Goal: Information Seeking & Learning: Learn about a topic

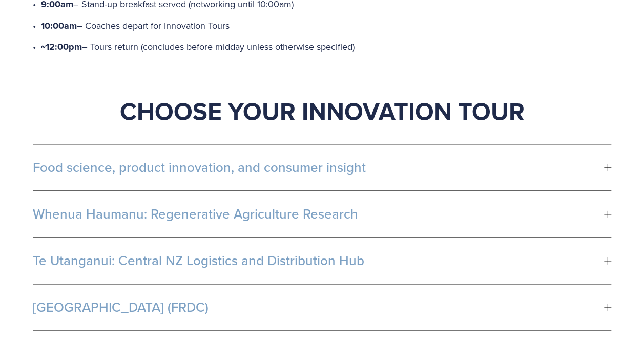
scroll to position [640, 0]
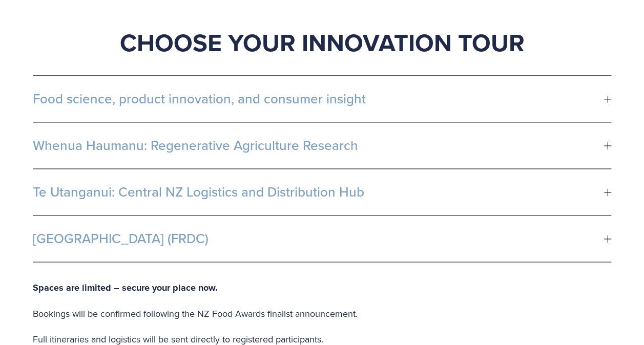
click at [293, 138] on span "Whenua Haumanu: Regenerative Agriculture Research" at bounding box center [318, 145] width 571 height 15
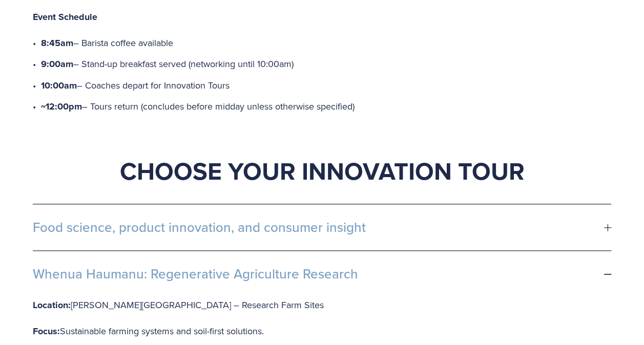
scroll to position [512, 0]
click at [199, 219] on span "Food science, product innovation, and consumer insight" at bounding box center [318, 226] width 571 height 15
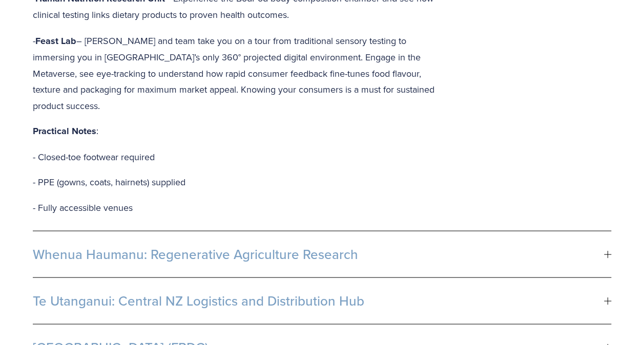
scroll to position [925, 0]
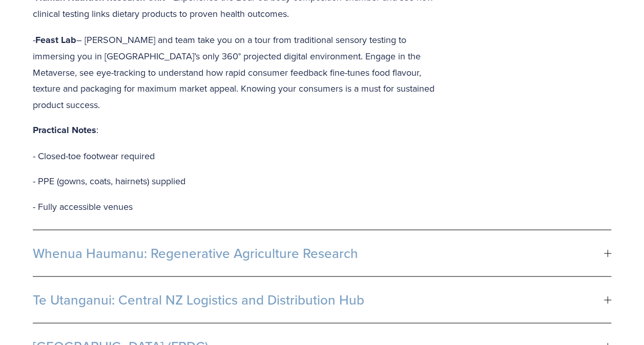
click at [261, 245] on span "Whenua Haumanu: Regenerative Agriculture Research" at bounding box center [318, 252] width 571 height 15
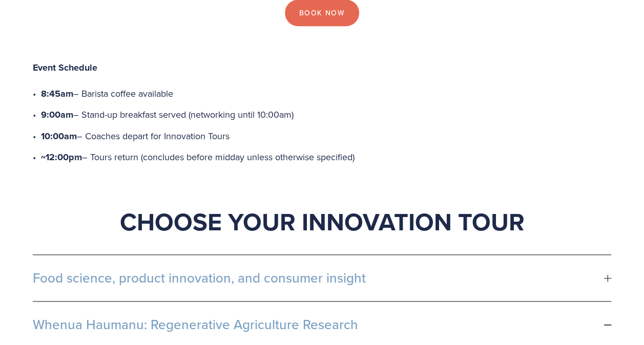
scroll to position [462, 0]
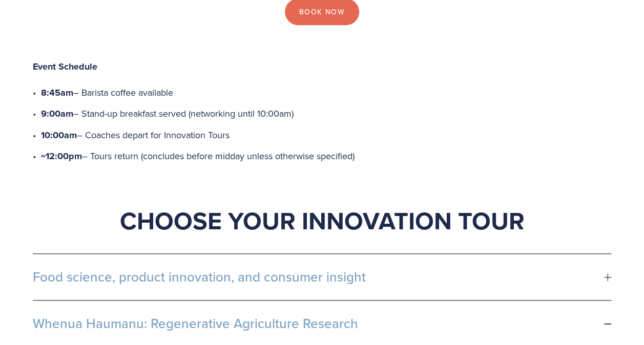
click at [215, 254] on button "Food science, product innovation, and consumer insight" at bounding box center [322, 277] width 578 height 46
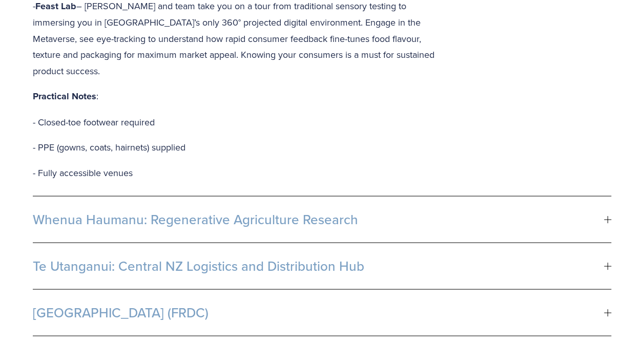
scroll to position [958, 0]
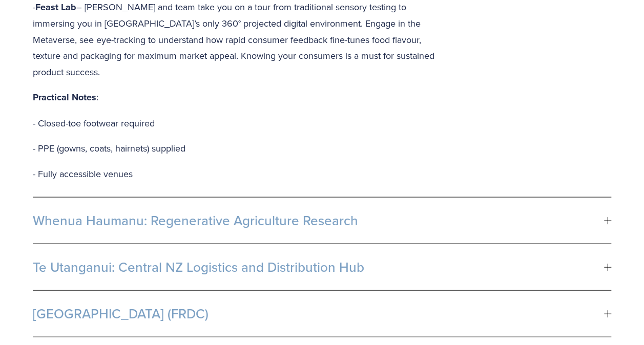
click at [185, 213] on span "Whenua Haumanu: Regenerative Agriculture Research" at bounding box center [318, 220] width 571 height 15
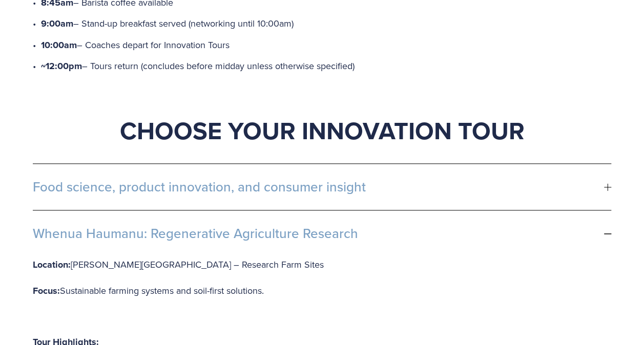
scroll to position [552, 0]
click at [203, 179] on span "Food science, product innovation, and consumer insight" at bounding box center [318, 186] width 571 height 15
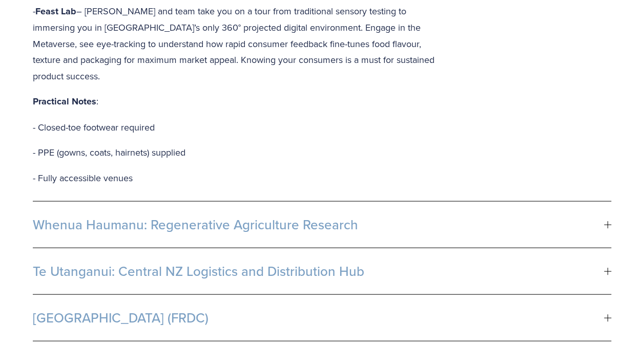
scroll to position [956, 0]
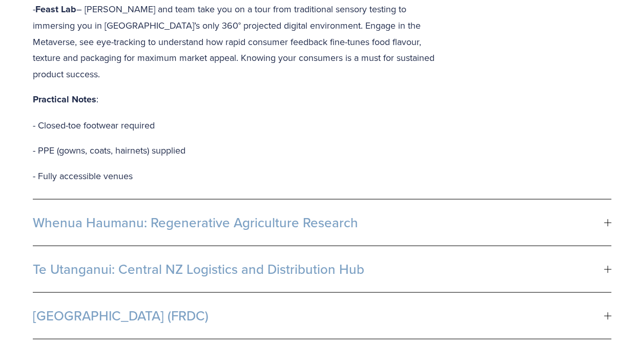
click at [216, 215] on span "Whenua Haumanu: Regenerative Agriculture Research" at bounding box center [318, 222] width 571 height 15
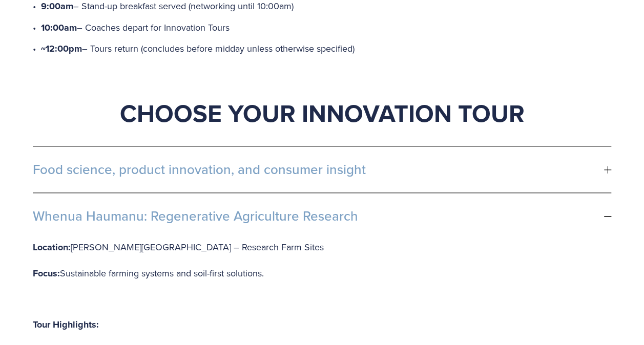
scroll to position [586, 0]
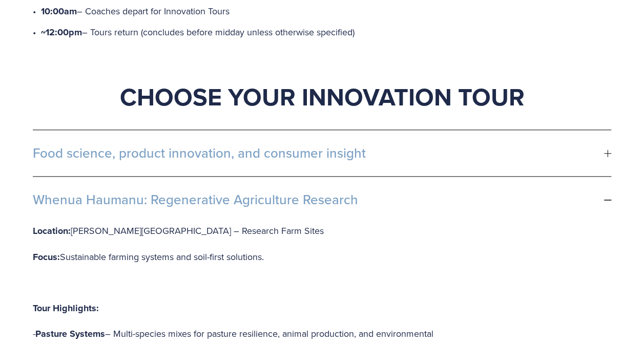
click at [398, 145] on span "Food science, product innovation, and consumer insight" at bounding box center [318, 152] width 571 height 15
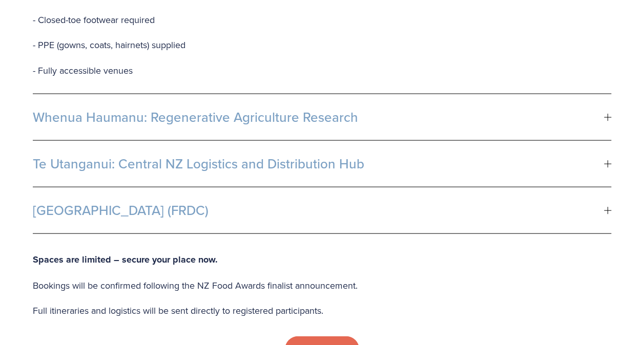
scroll to position [1047, 0]
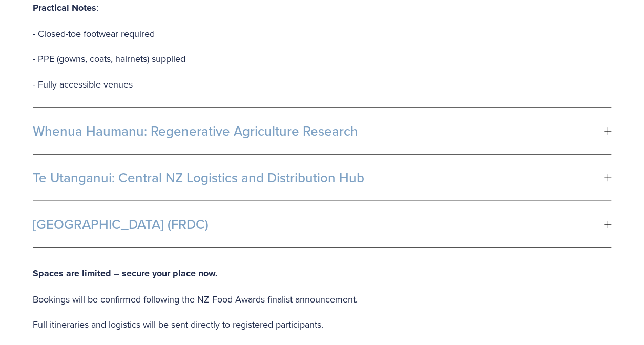
click at [342, 123] on span "Whenua Haumanu: Regenerative Agriculture Research" at bounding box center [318, 130] width 571 height 15
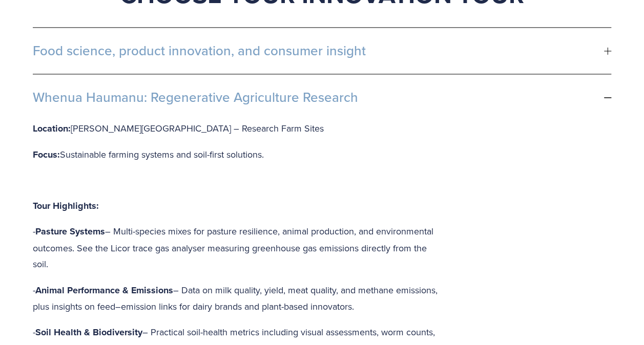
scroll to position [586, 0]
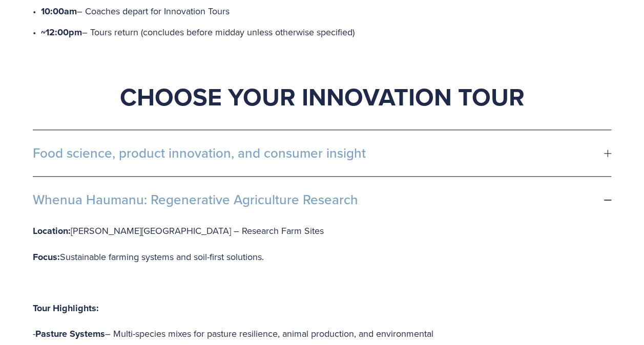
click at [606, 196] on div at bounding box center [607, 199] width 7 height 7
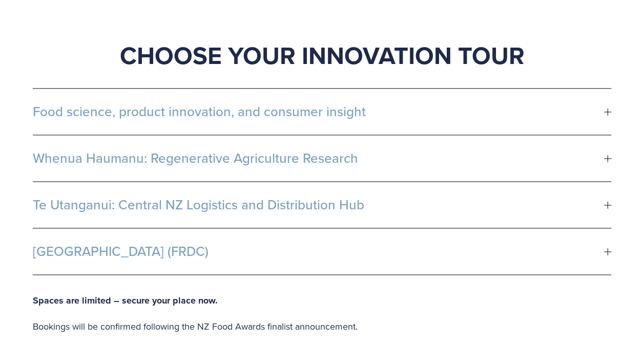
scroll to position [637, 0]
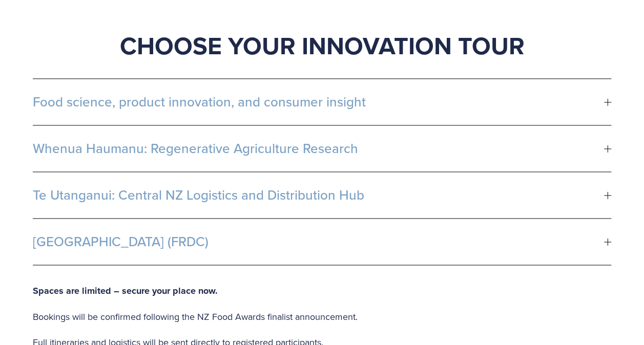
click at [139, 234] on span "[GEOGRAPHIC_DATA] (FRDC)" at bounding box center [318, 241] width 571 height 15
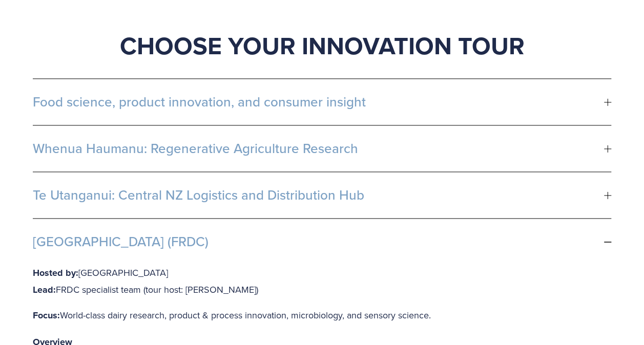
click at [170, 79] on button "Food science, product innovation, and consumer insight" at bounding box center [322, 102] width 578 height 46
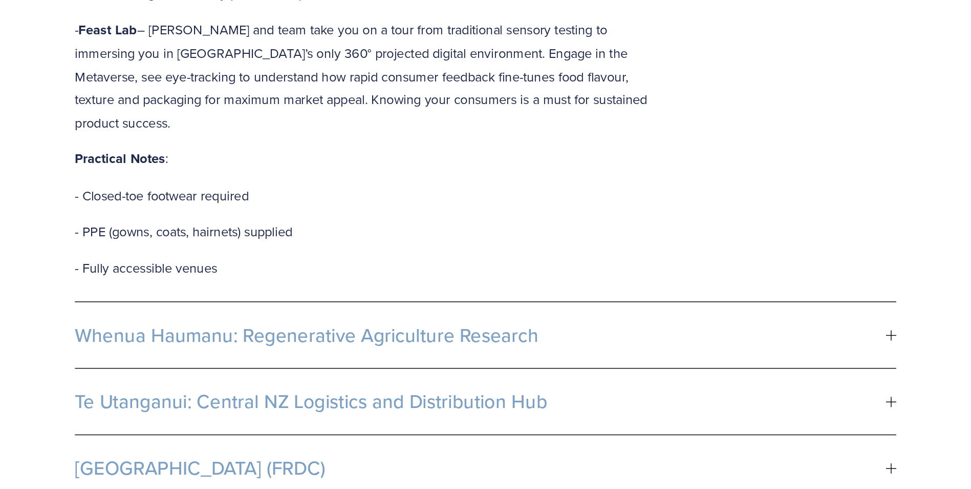
scroll to position [911, 0]
